Goal: Transaction & Acquisition: Download file/media

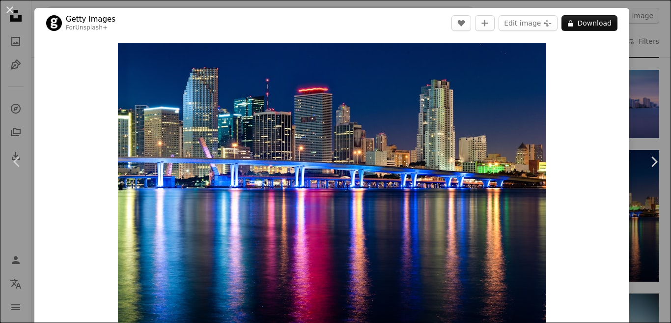
scroll to position [2210, 0]
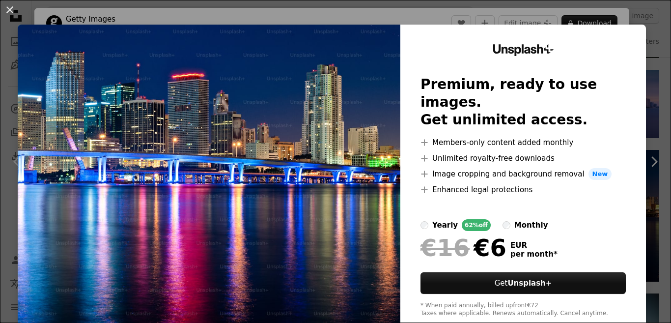
click at [338, 163] on img at bounding box center [209, 181] width 383 height 312
click at [333, 57] on img at bounding box center [209, 181] width 383 height 312
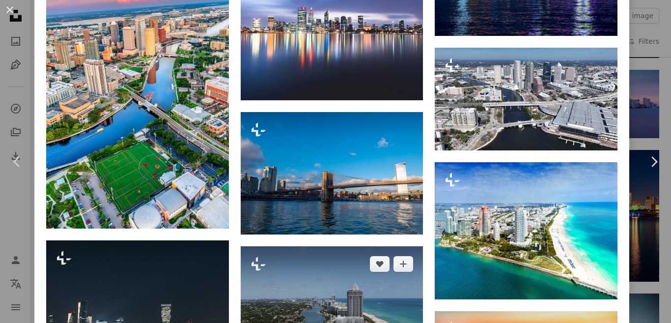
scroll to position [2433, 0]
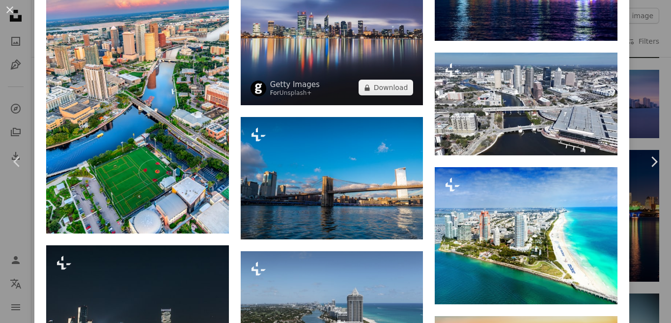
click at [335, 61] on img at bounding box center [332, 32] width 183 height 146
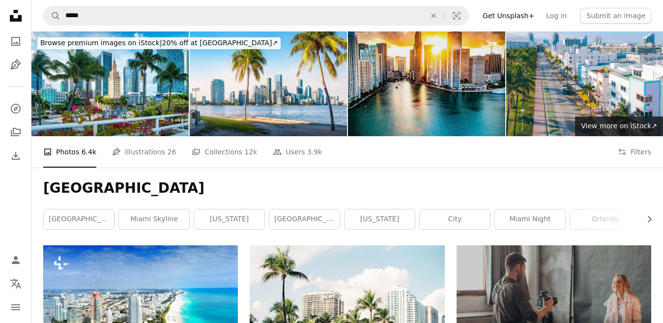
click at [459, 115] on img at bounding box center [426, 83] width 157 height 105
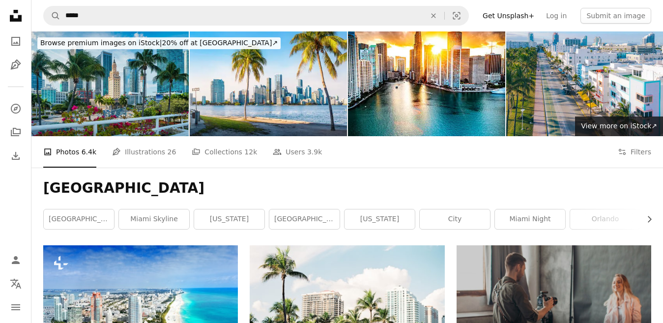
click at [126, 102] on img at bounding box center [109, 83] width 157 height 105
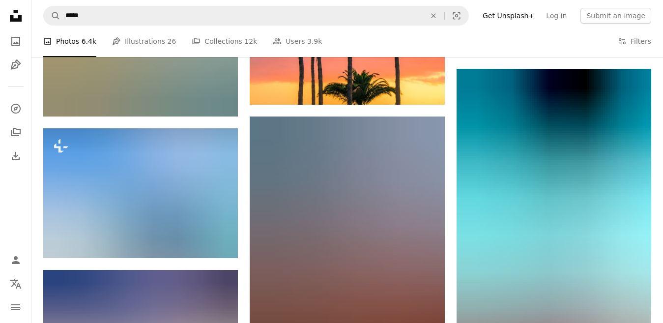
scroll to position [3929, 0]
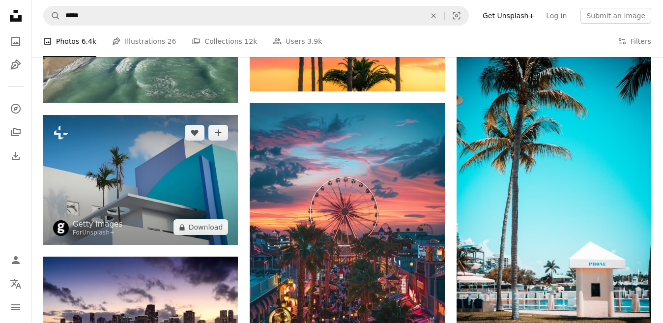
click at [174, 207] on img at bounding box center [140, 180] width 194 height 130
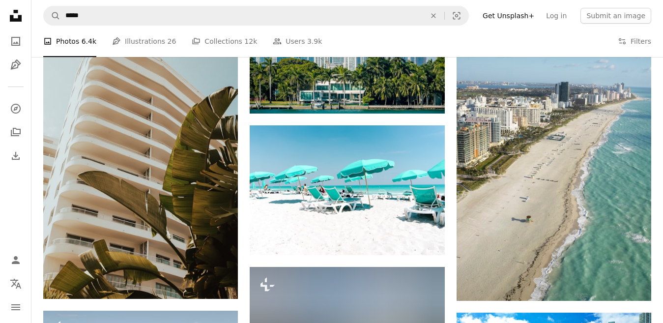
scroll to position [2587, 0]
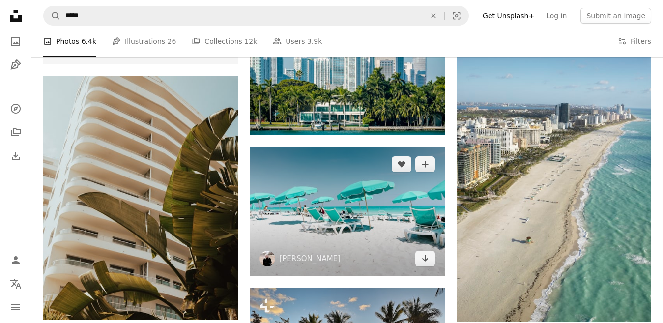
click at [316, 191] on img at bounding box center [347, 211] width 194 height 130
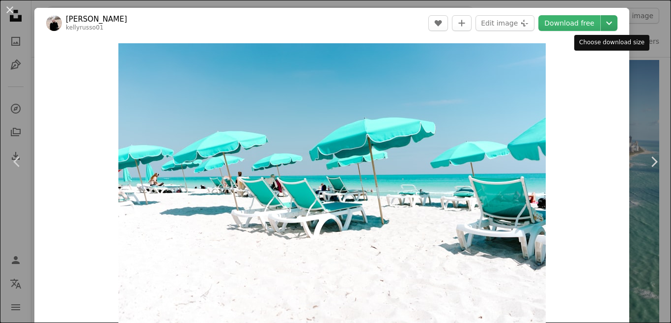
click at [611, 23] on icon "Choose download size" at bounding box center [609, 23] width 6 height 3
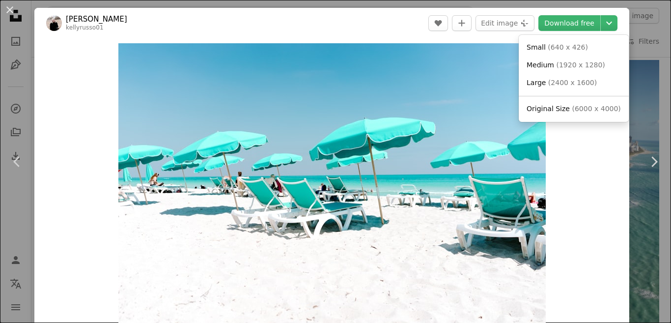
click at [584, 175] on dialog "An X shape Chevron left Chevron right [PERSON_NAME] kellyrusso01 A heart A plus…" at bounding box center [335, 161] width 671 height 323
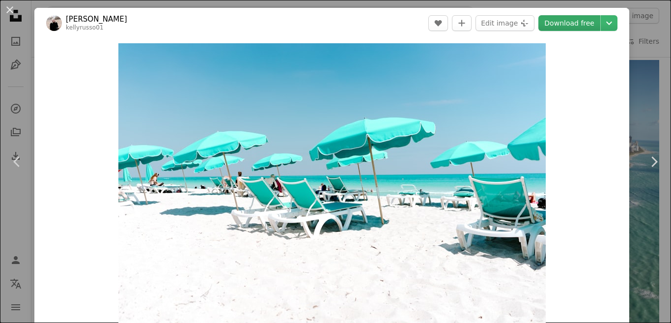
drag, startPoint x: 288, startPoint y: 136, endPoint x: 570, endPoint y: 19, distance: 304.6
click at [570, 19] on link "Download free" at bounding box center [569, 23] width 62 height 16
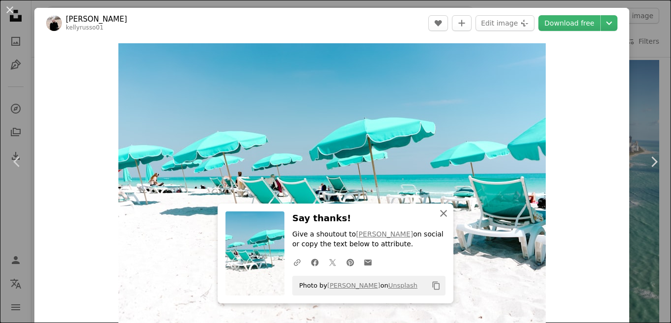
click at [443, 209] on icon "An X shape" at bounding box center [444, 213] width 12 height 12
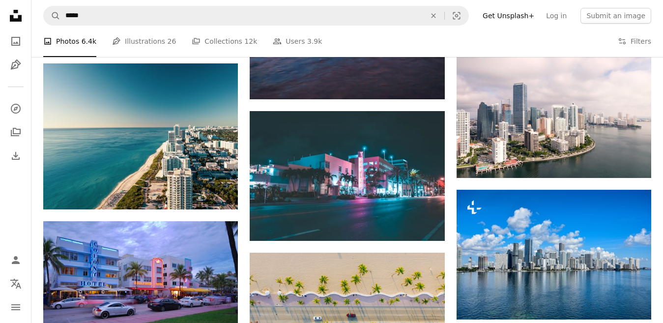
scroll to position [671, 0]
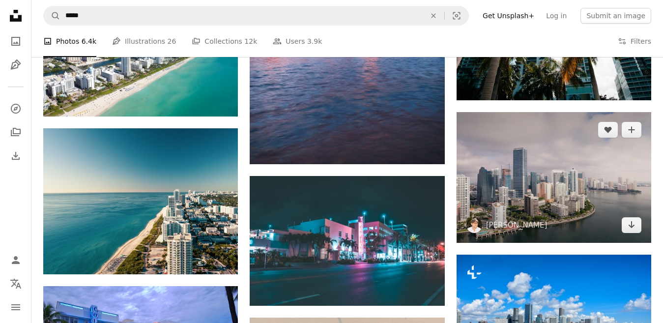
click at [556, 155] on img at bounding box center [553, 177] width 194 height 131
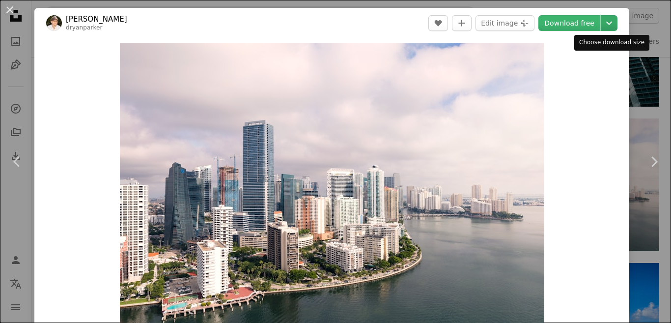
click at [613, 25] on icon "Chevron down" at bounding box center [609, 23] width 16 height 12
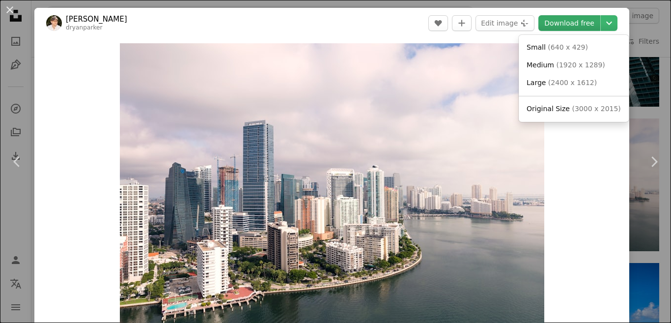
click at [564, 16] on dialog "An X shape Chevron left Chevron right [PERSON_NAME] dryanparker A heart A plus …" at bounding box center [335, 161] width 671 height 323
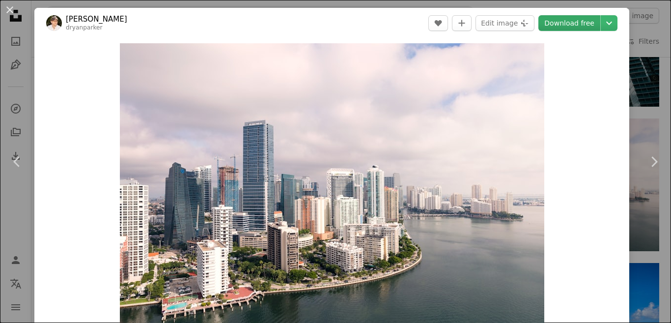
click at [560, 29] on link "Download free" at bounding box center [569, 23] width 62 height 16
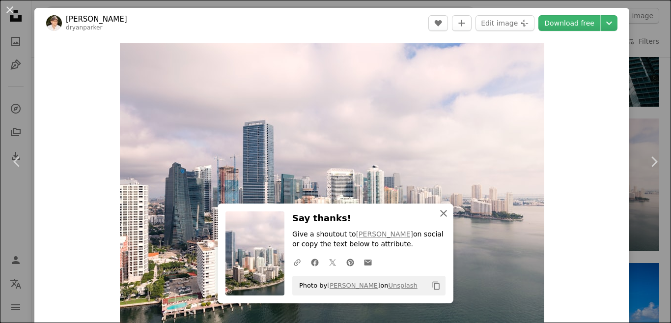
click at [442, 213] on icon "An X shape" at bounding box center [444, 213] width 12 height 12
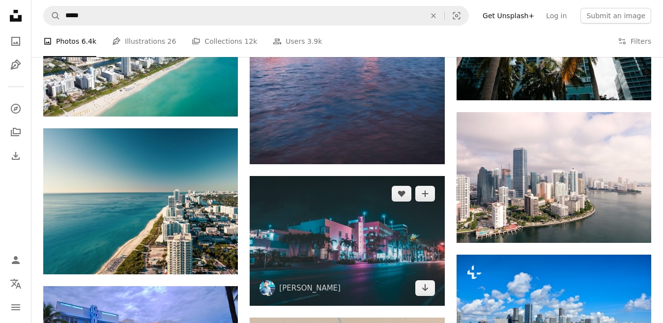
click at [370, 262] on img at bounding box center [347, 241] width 194 height 130
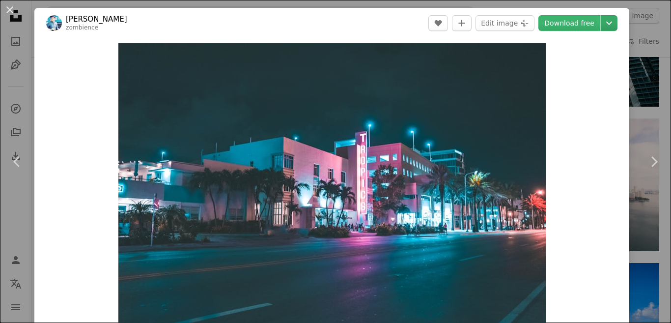
click at [612, 28] on icon "Chevron down" at bounding box center [609, 23] width 16 height 12
click at [559, 22] on link "Download free" at bounding box center [569, 23] width 62 height 16
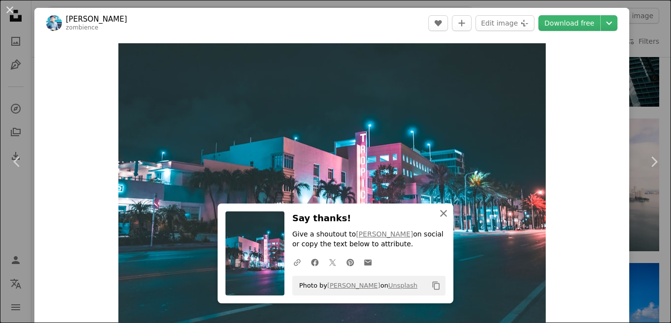
click at [446, 212] on icon "An X shape" at bounding box center [444, 213] width 12 height 12
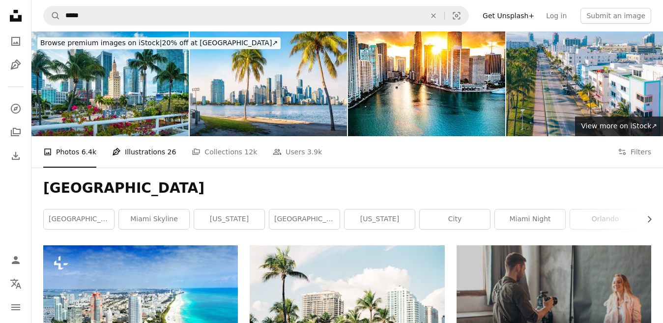
click at [132, 154] on link "Pen Tool Illustrations 26" at bounding box center [144, 151] width 64 height 31
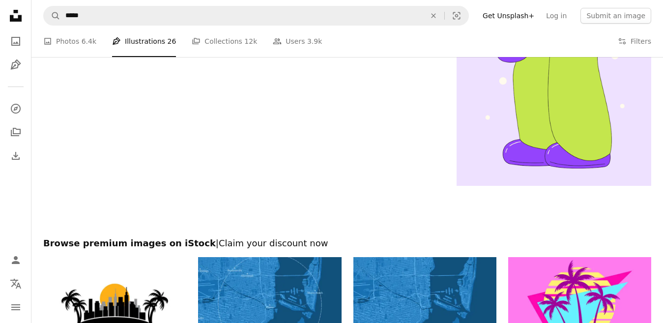
scroll to position [1768, 0]
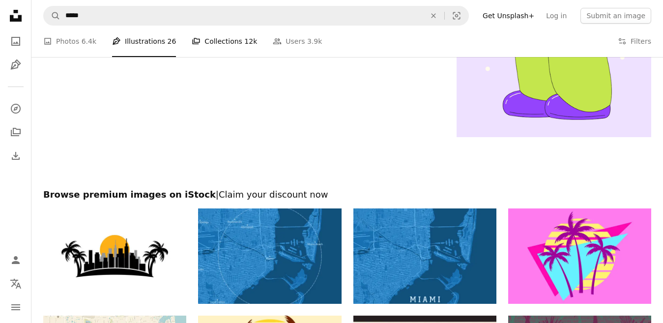
click at [227, 42] on link "A stack of folders Collections 12k" at bounding box center [224, 41] width 65 height 31
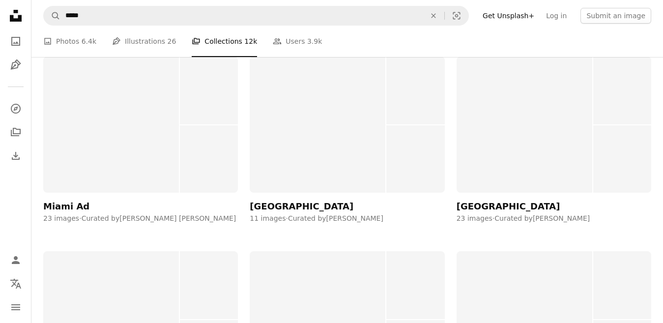
scroll to position [5255, 0]
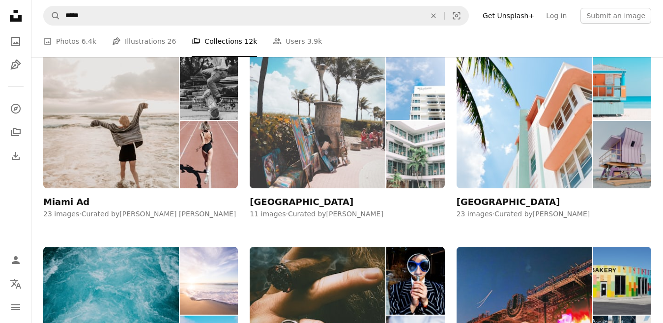
click at [333, 97] on img at bounding box center [318, 120] width 136 height 136
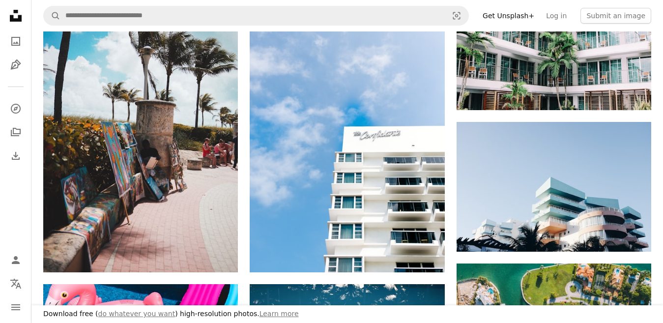
scroll to position [196, 0]
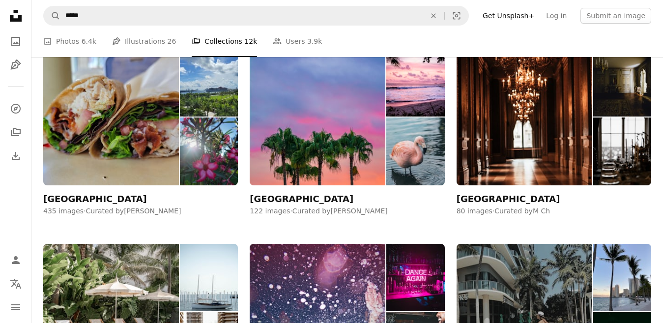
scroll to position [5255, 0]
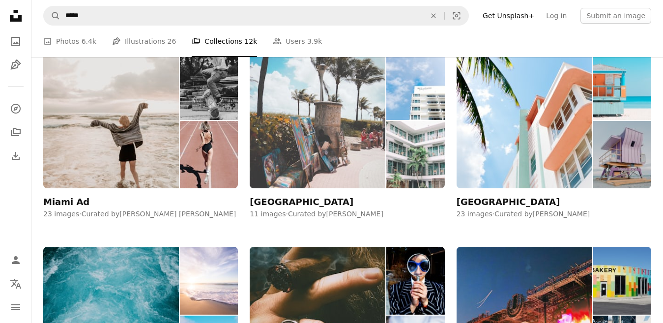
click at [344, 152] on img at bounding box center [318, 120] width 136 height 136
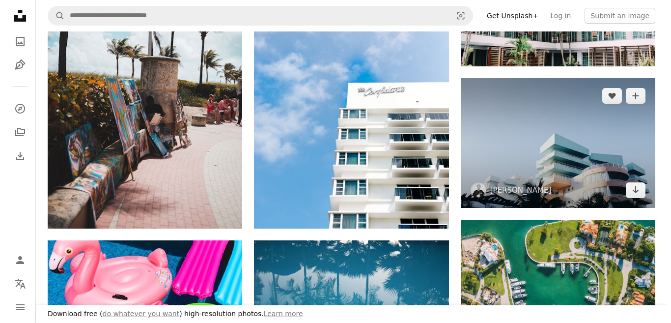
scroll to position [246, 0]
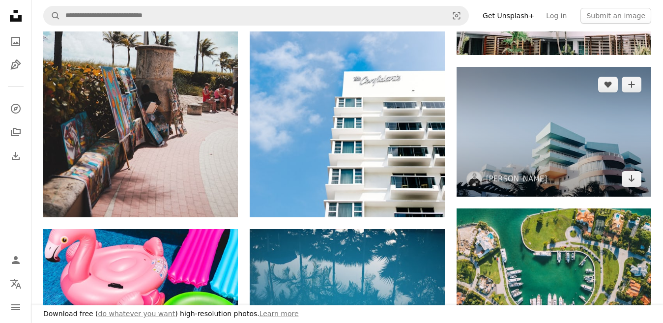
click at [565, 155] on img at bounding box center [553, 132] width 194 height 130
